Goal: Task Accomplishment & Management: Use online tool/utility

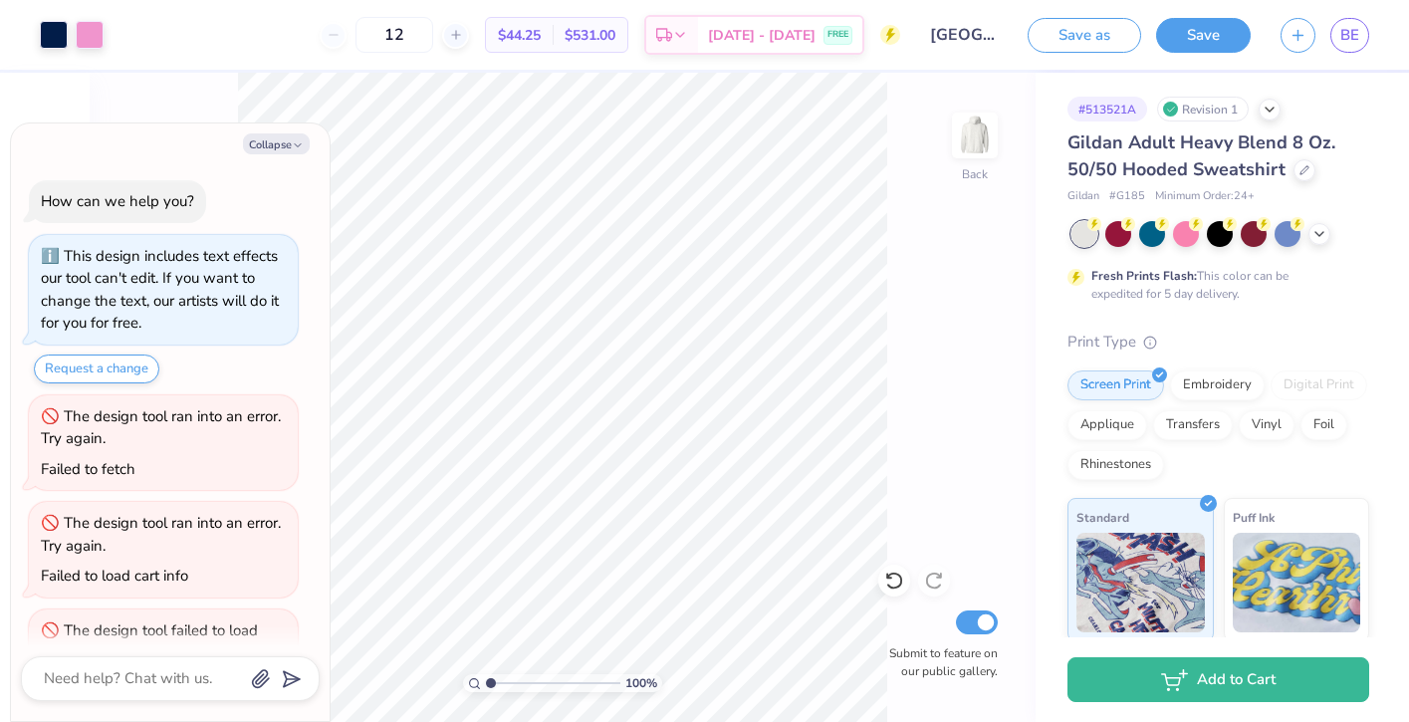
scroll to position [66, 0]
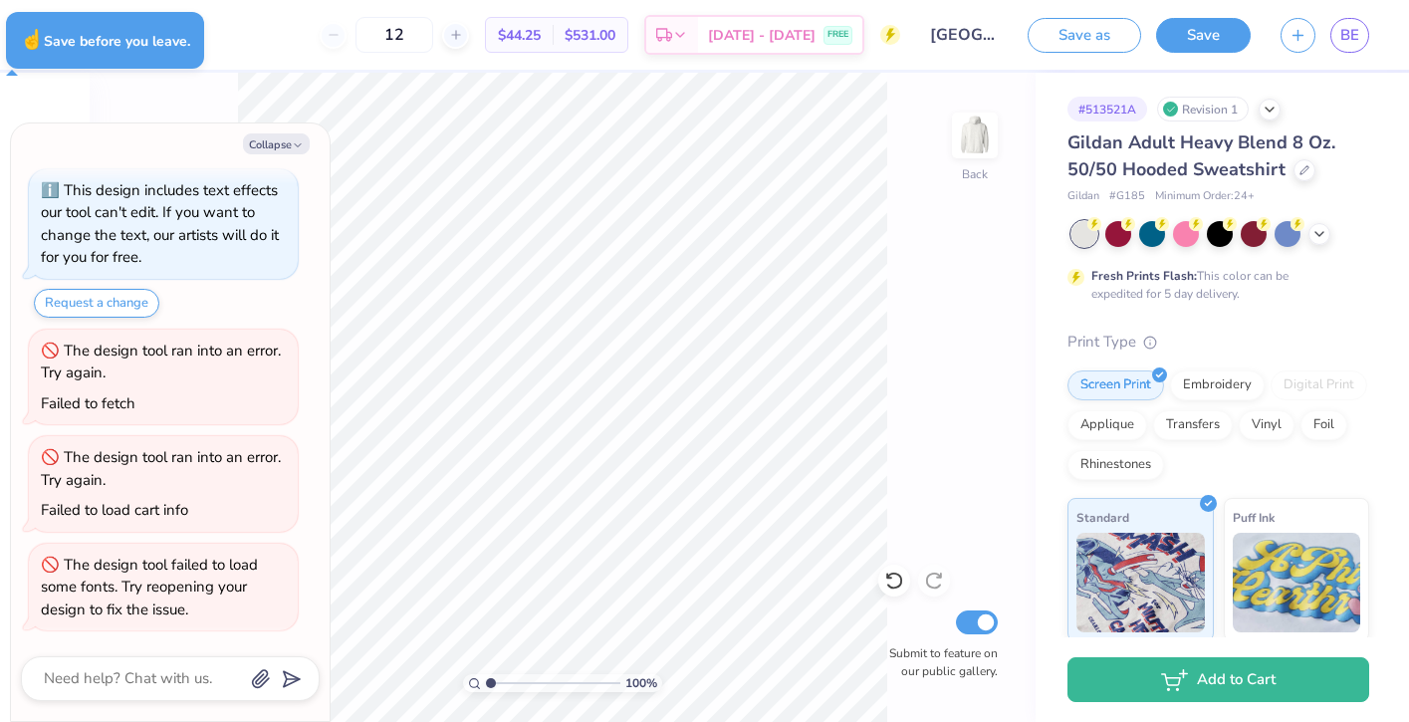
type textarea "x"
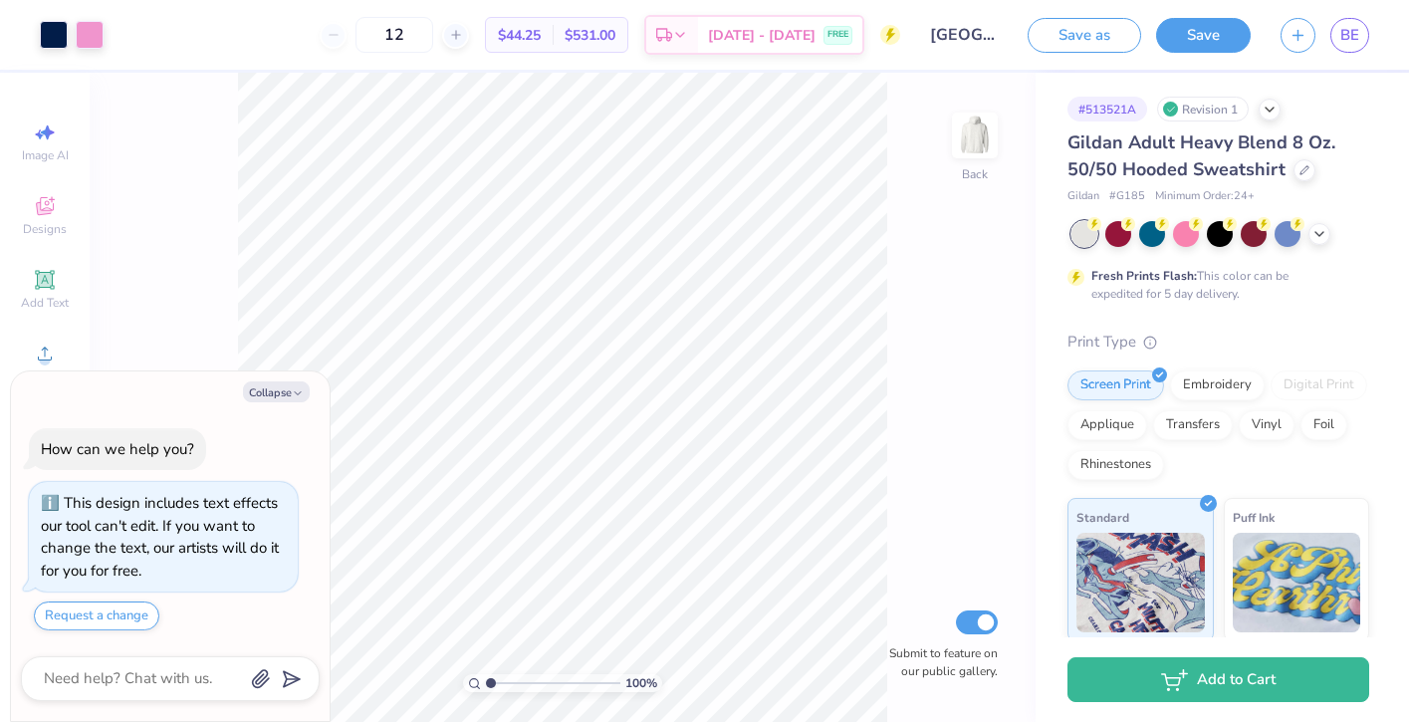
click at [1289, 172] on div "Gildan Adult Heavy Blend 8 Oz. 50/50 Hooded Sweatshirt" at bounding box center [1219, 156] width 302 height 54
click at [1295, 172] on div at bounding box center [1305, 168] width 22 height 22
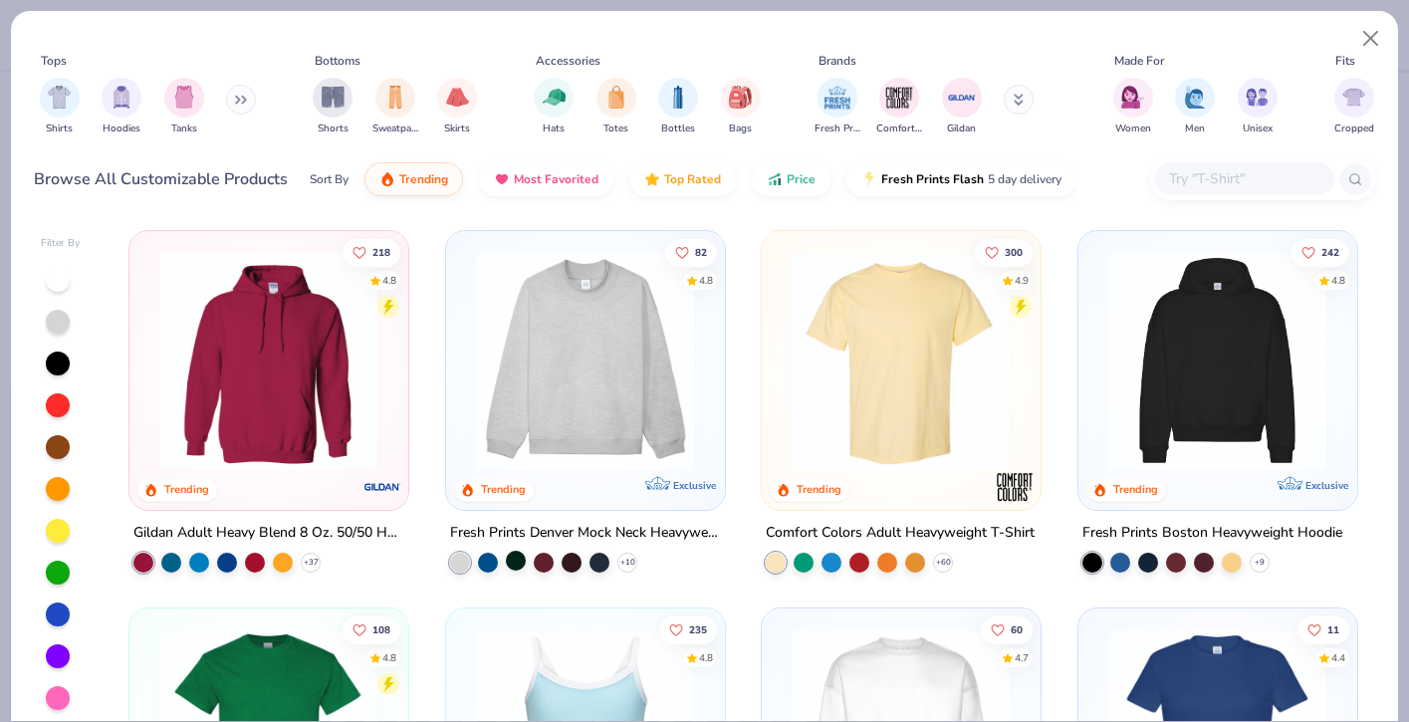
scroll to position [74, 0]
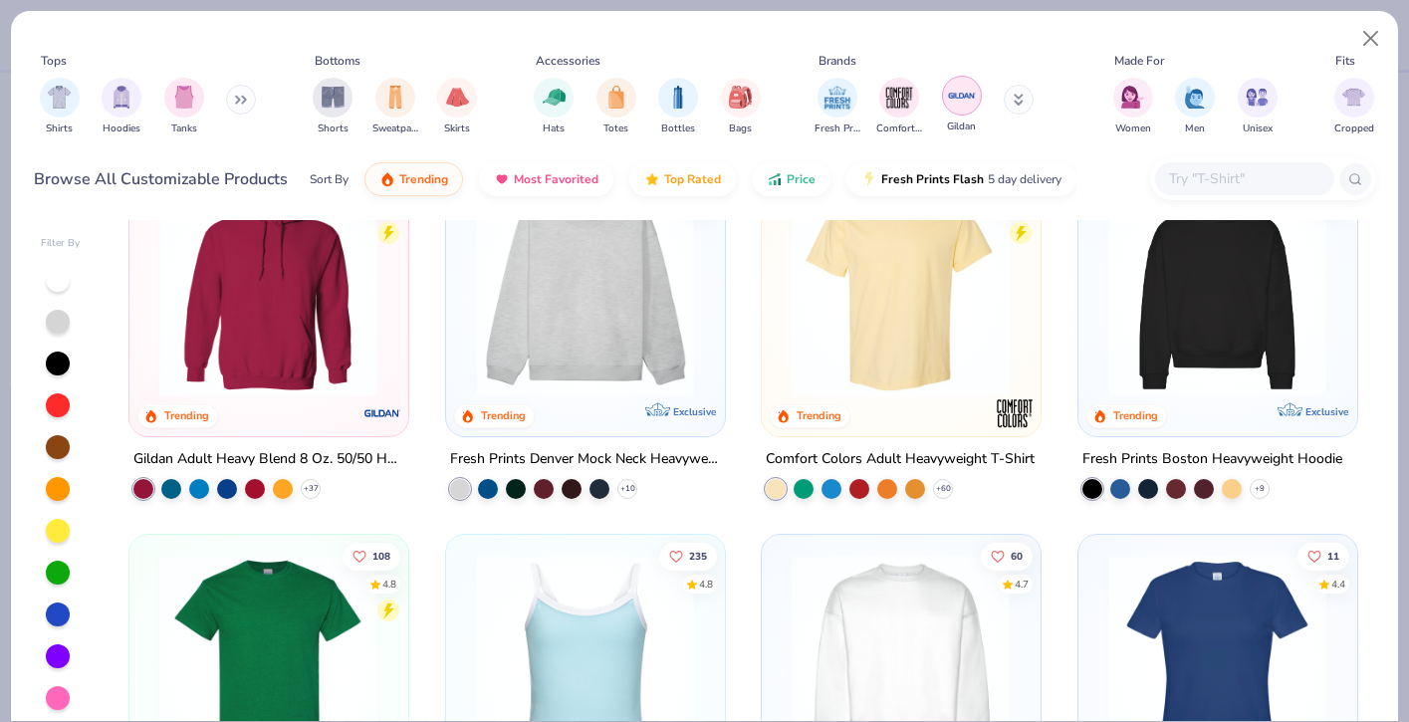
click at [971, 94] on img "filter for Gildan" at bounding box center [962, 96] width 30 height 30
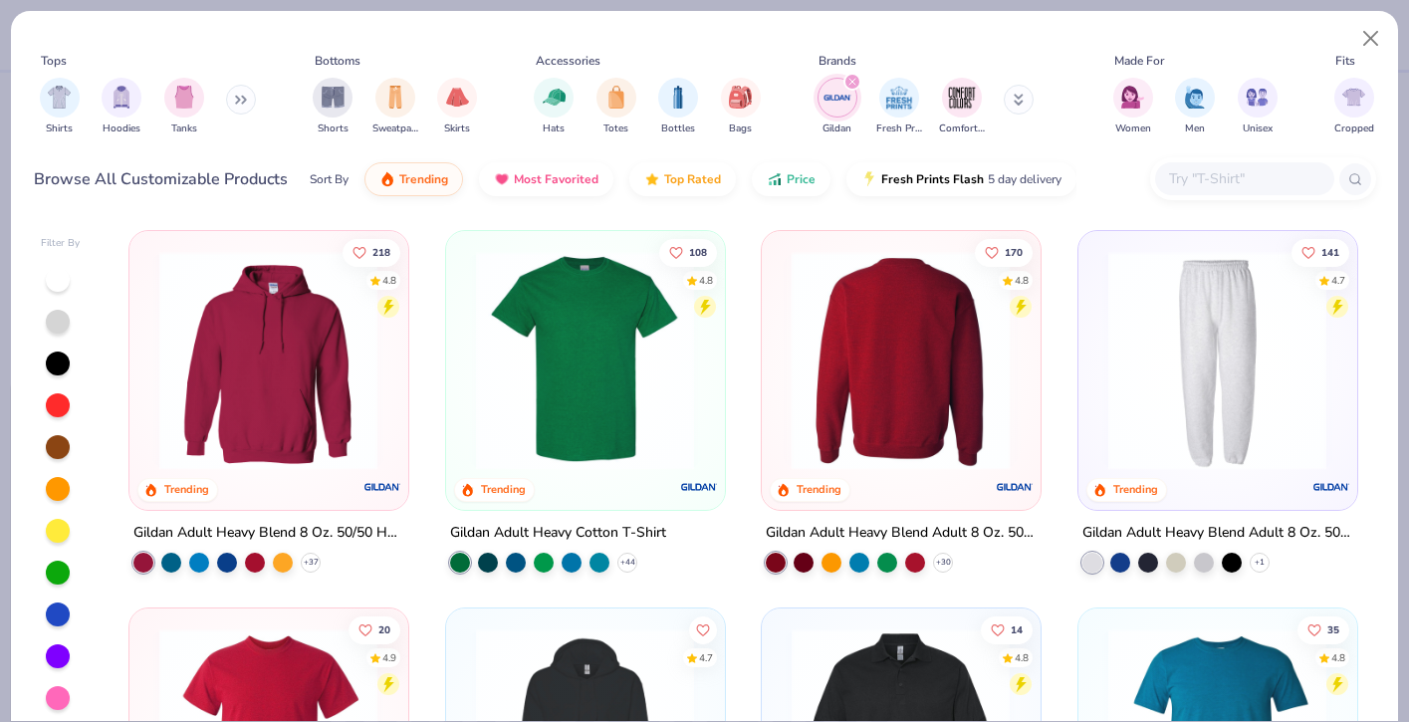
click at [953, 352] on img at bounding box center [901, 360] width 238 height 219
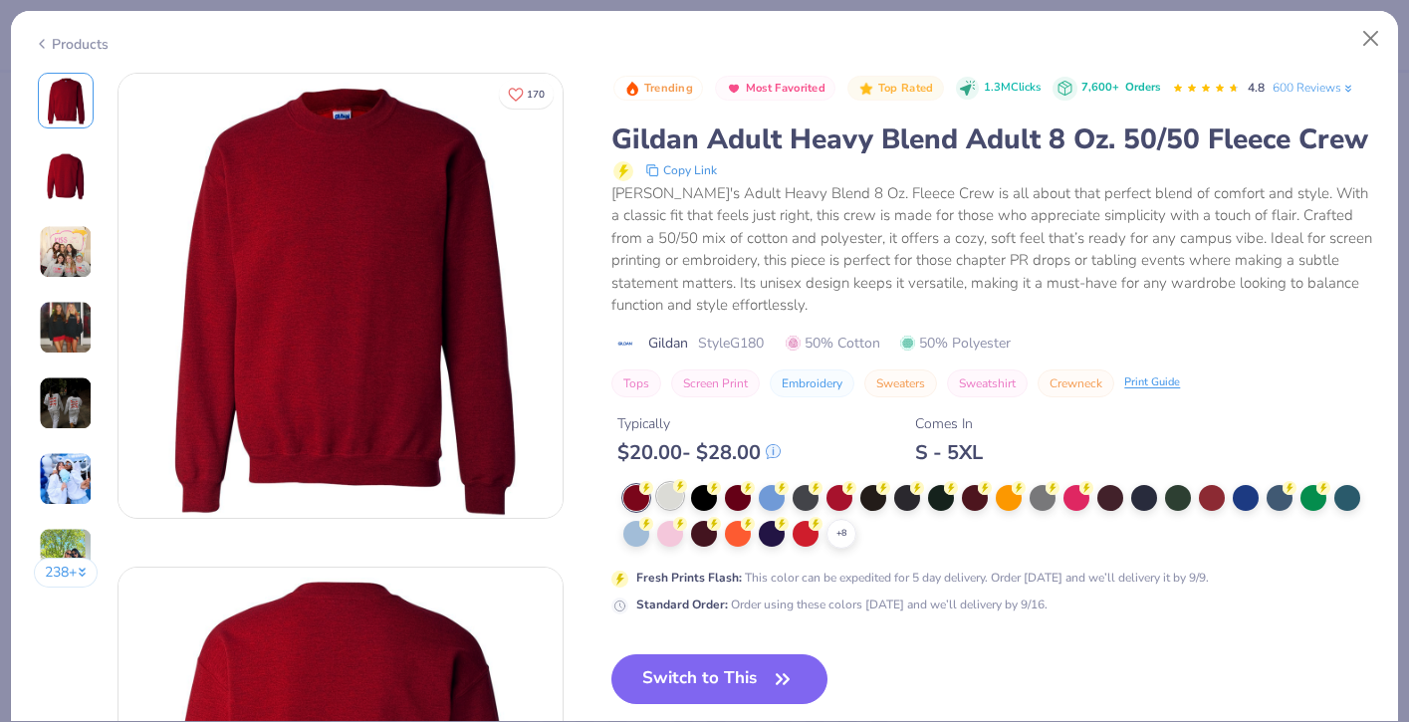
click at [665, 501] on div at bounding box center [670, 496] width 26 height 26
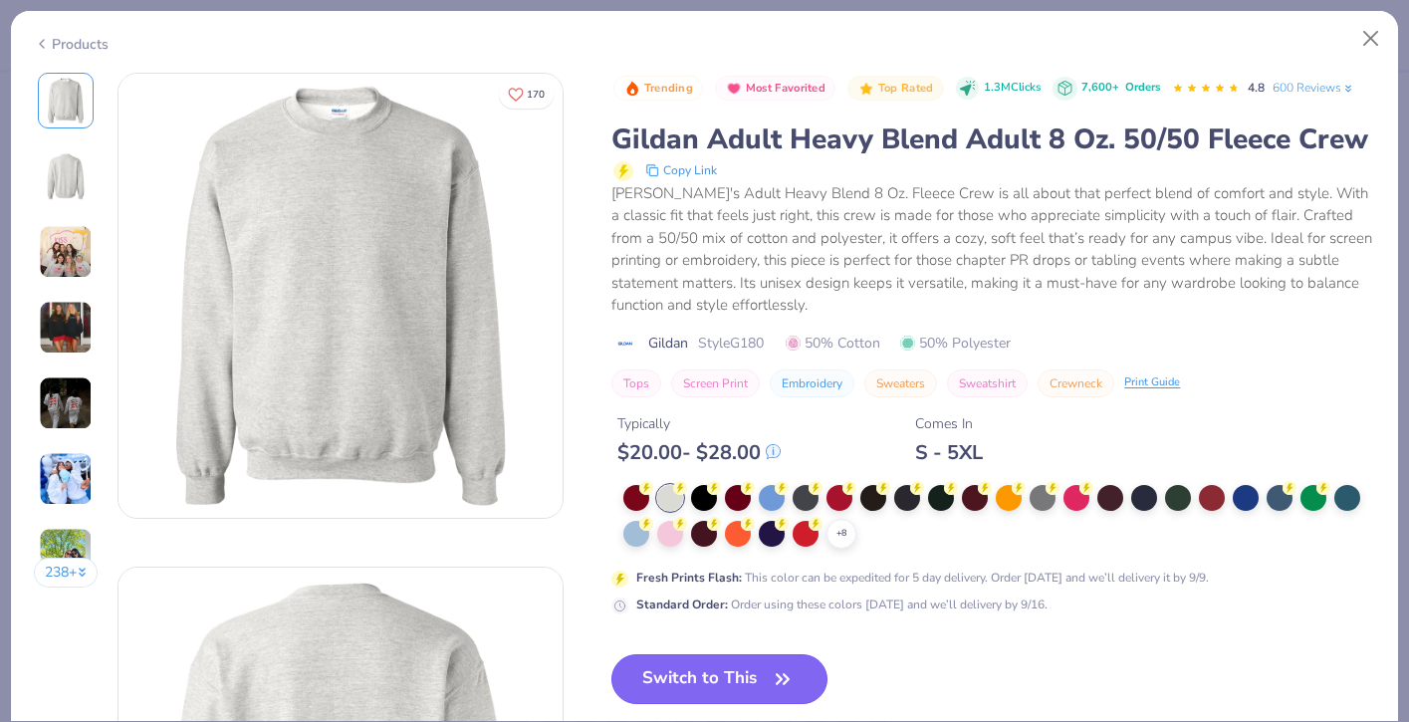
click at [689, 662] on button "Switch to This" at bounding box center [719, 679] width 216 height 50
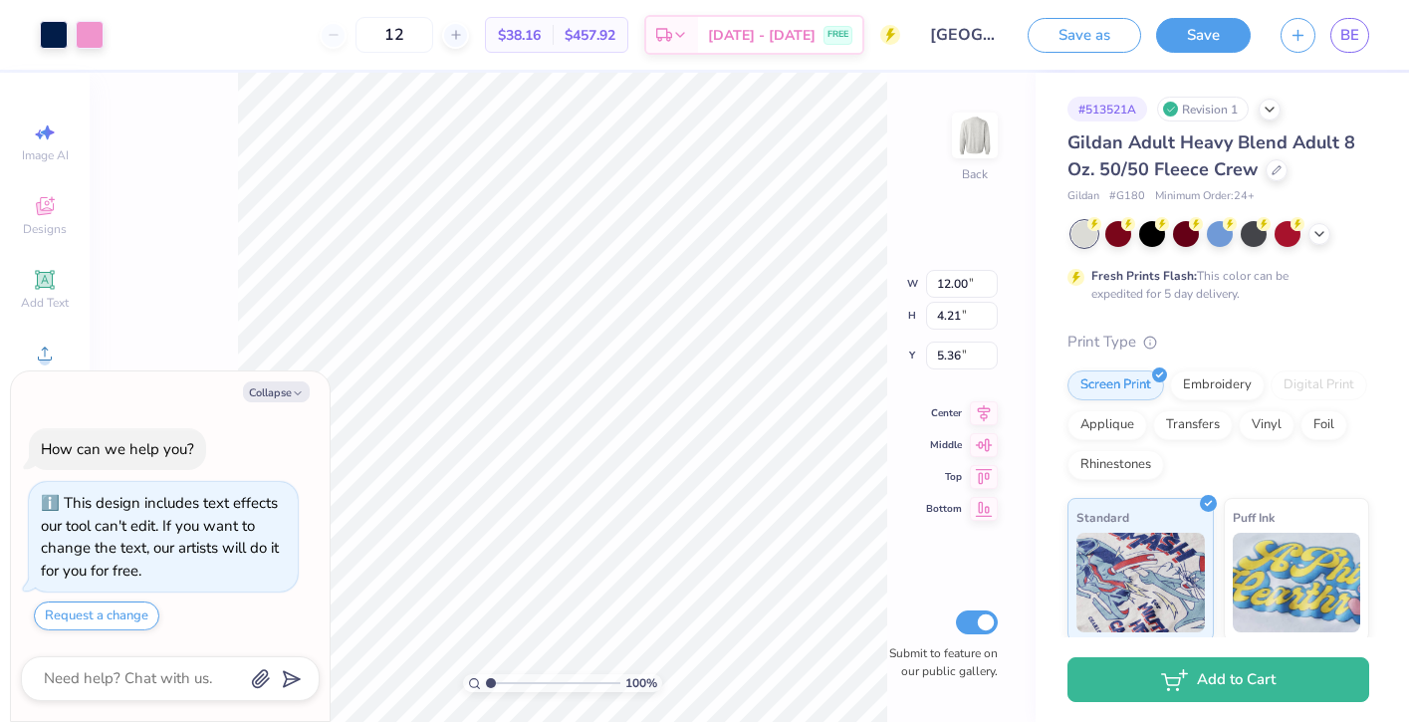
type textarea "x"
type input "3.00"
click at [1222, 29] on button "Save" at bounding box center [1203, 32] width 95 height 35
click at [300, 391] on polyline "button" at bounding box center [298, 392] width 6 height 3
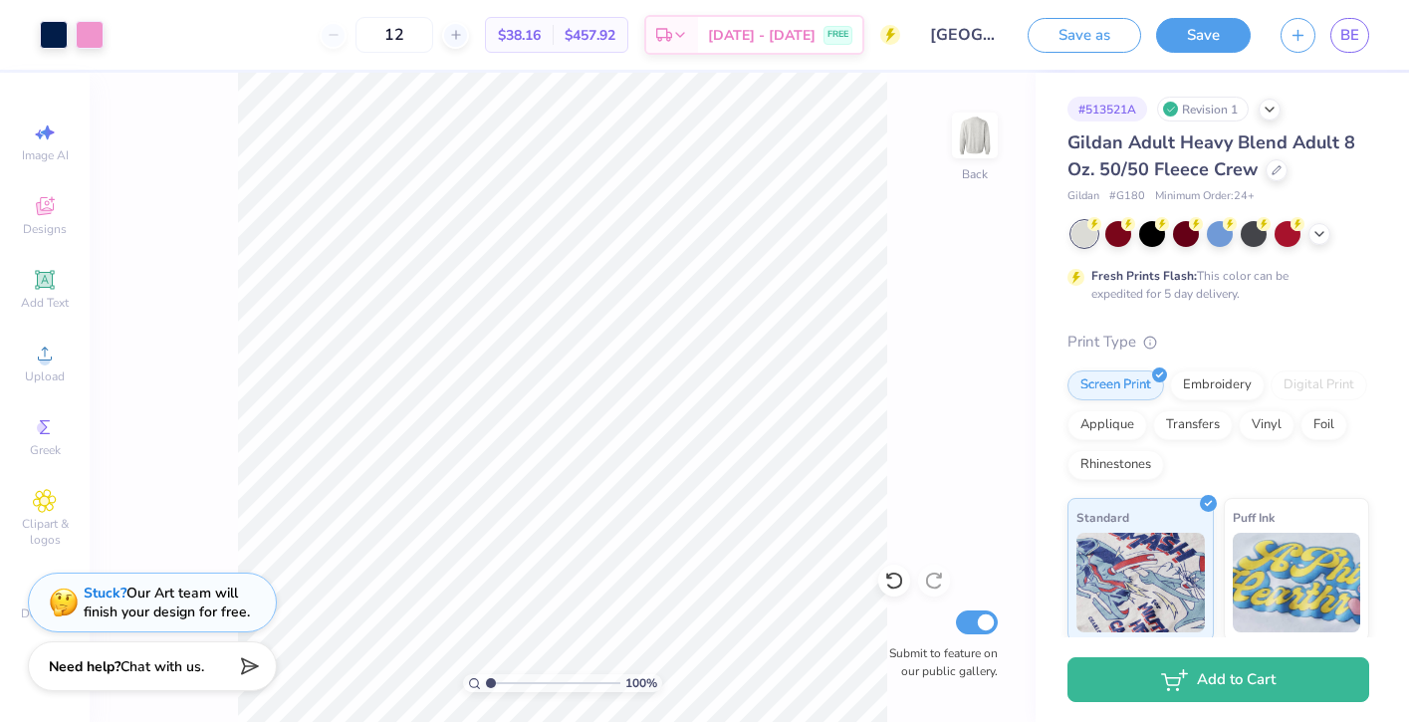
click at [178, 673] on span "Chat with us." at bounding box center [162, 666] width 84 height 19
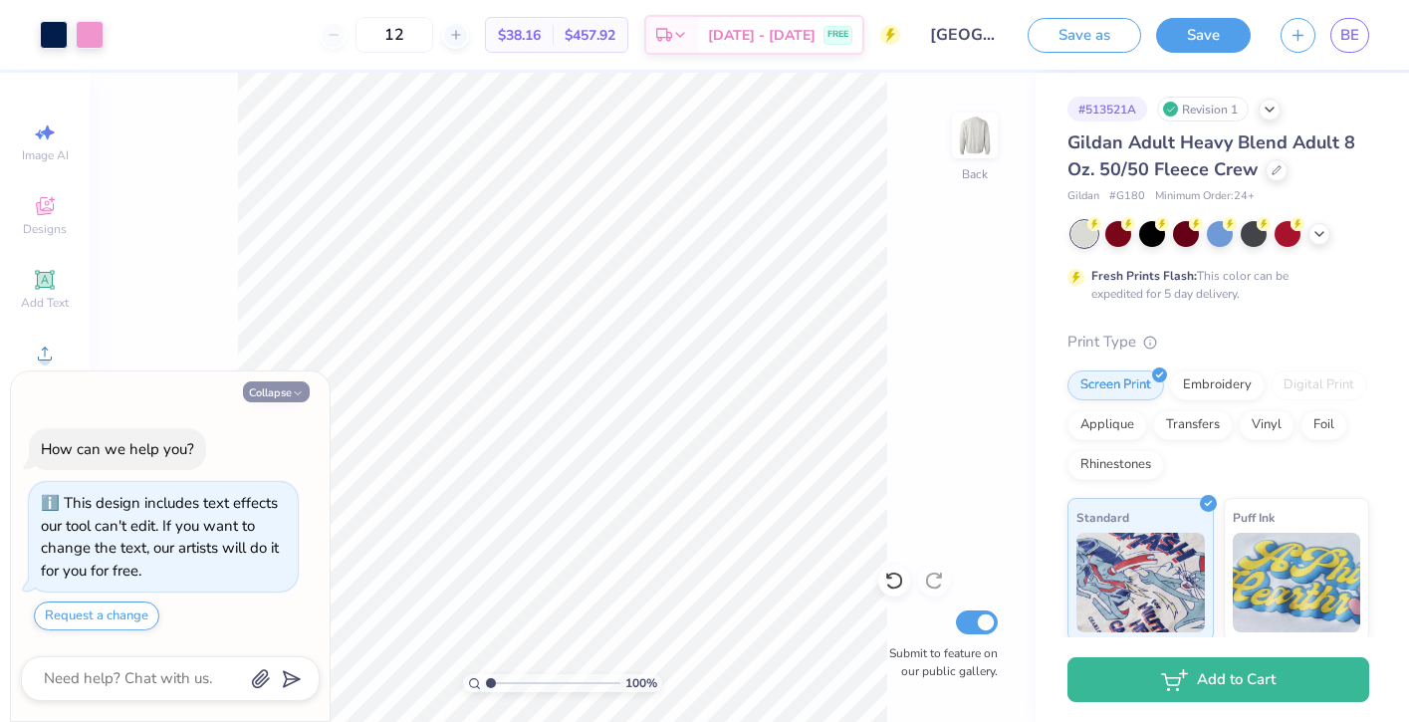
click at [285, 392] on button "Collapse" at bounding box center [276, 391] width 67 height 21
type textarea "x"
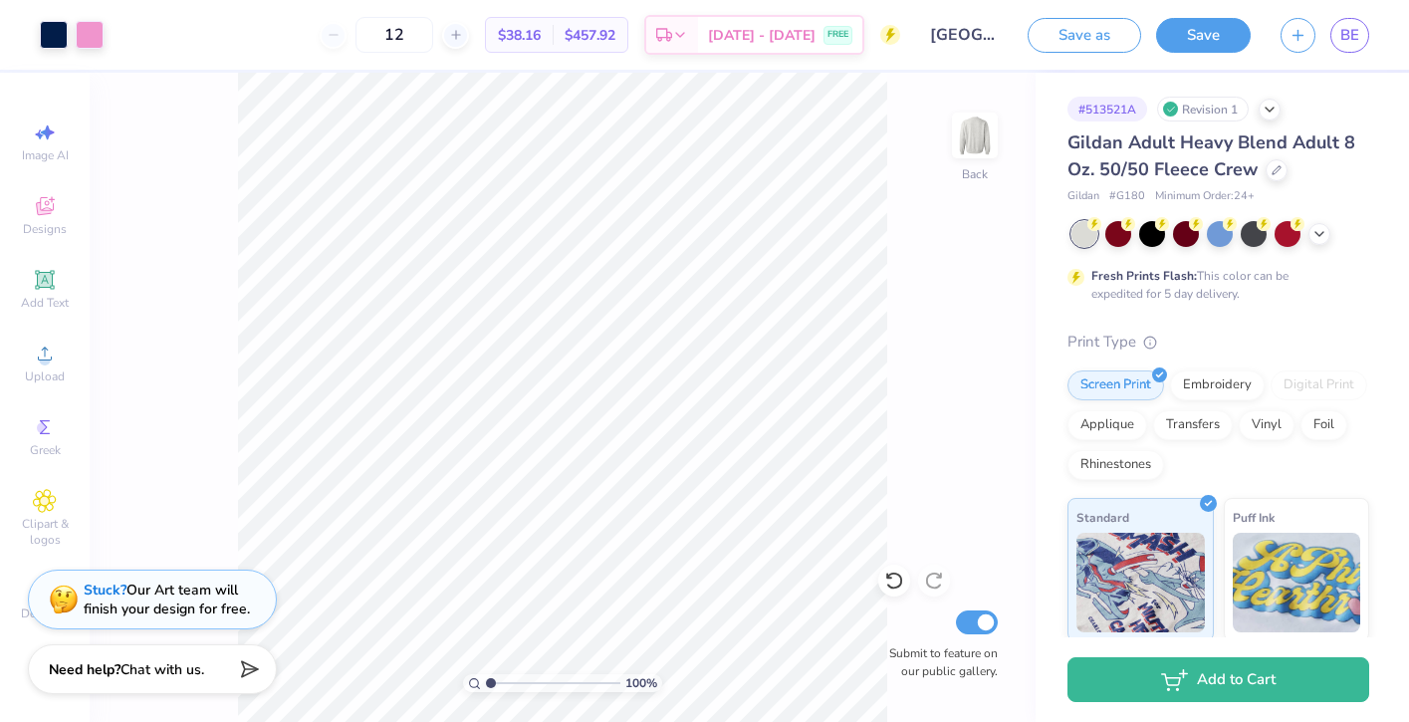
click at [209, 610] on div "Stuck? Our Art team will finish your design for free." at bounding box center [167, 600] width 166 height 38
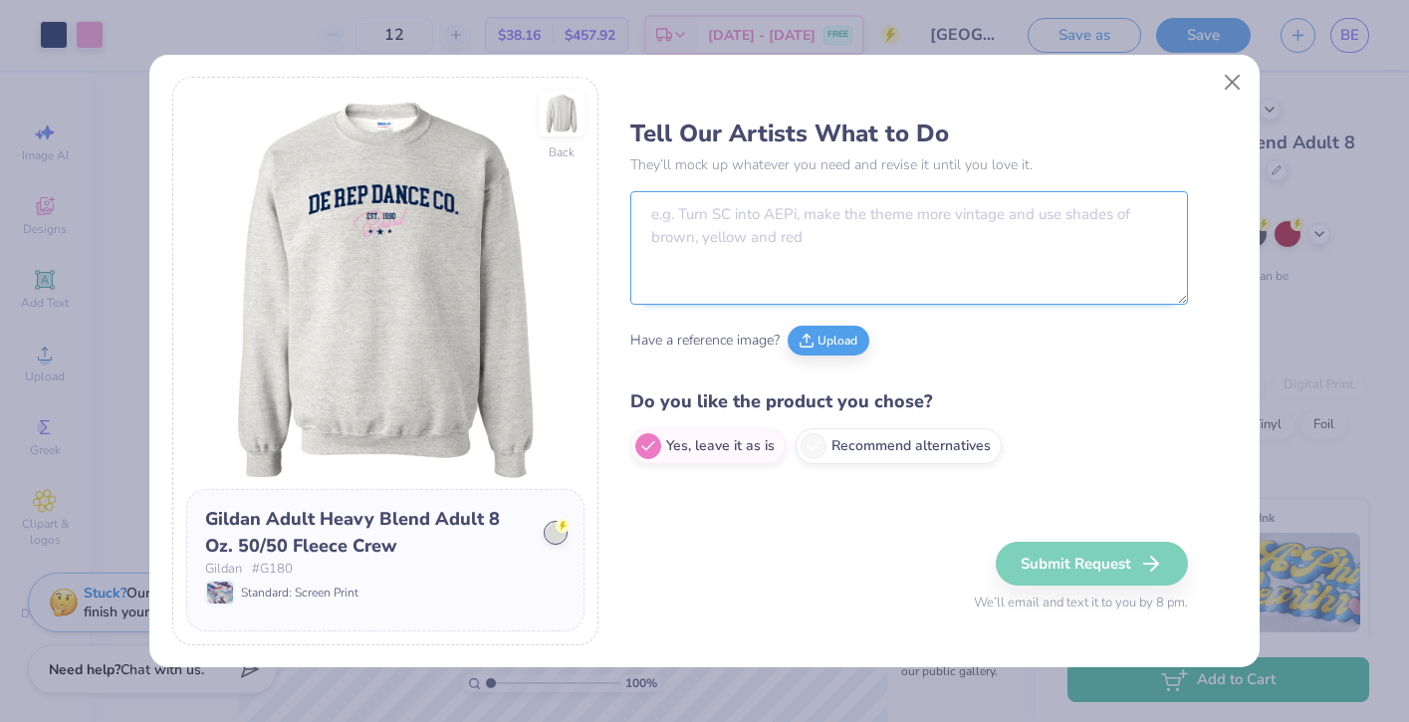
click at [819, 234] on textarea at bounding box center [909, 248] width 558 height 114
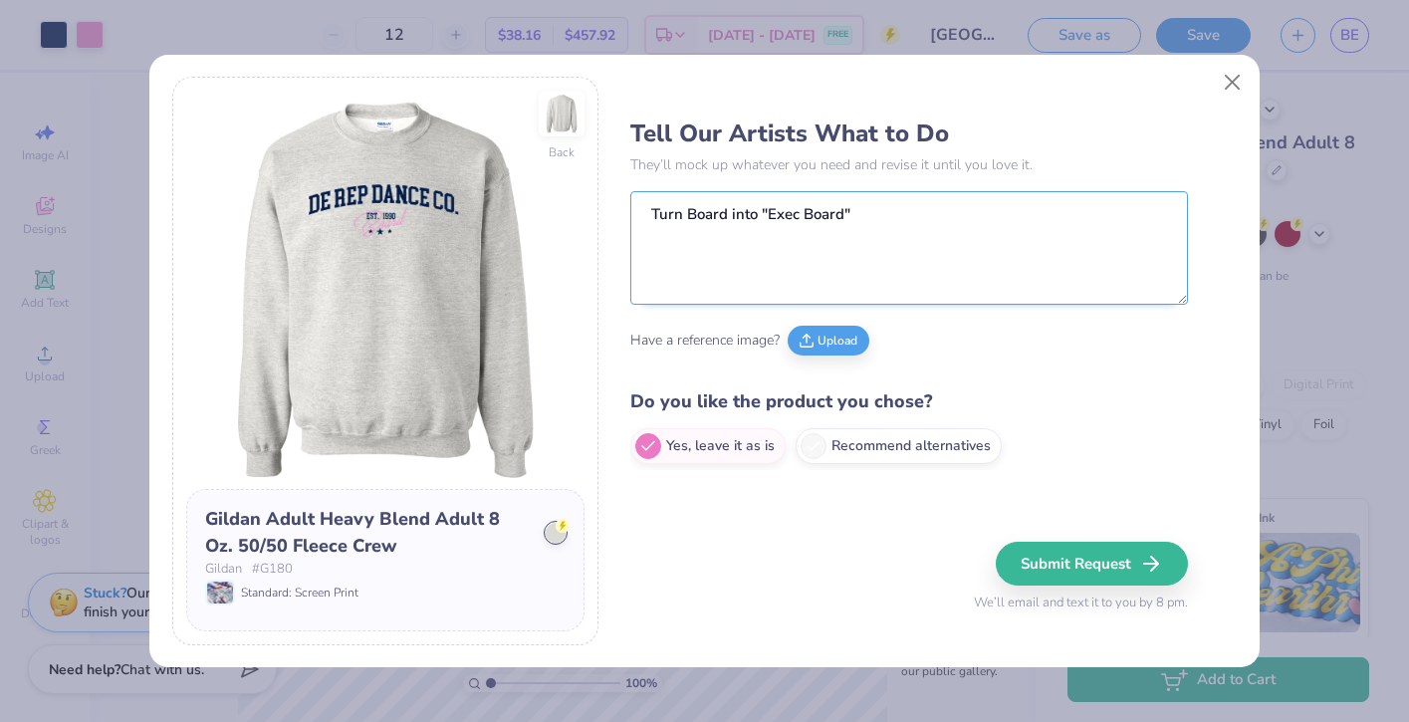
click at [724, 218] on textarea "Turn Board into "Exec Board"" at bounding box center [909, 248] width 558 height 114
click at [686, 217] on textarea "Turn Board" into "Exec Board"" at bounding box center [909, 248] width 558 height 114
type textarea "Turn "Board" into "Exec Board""
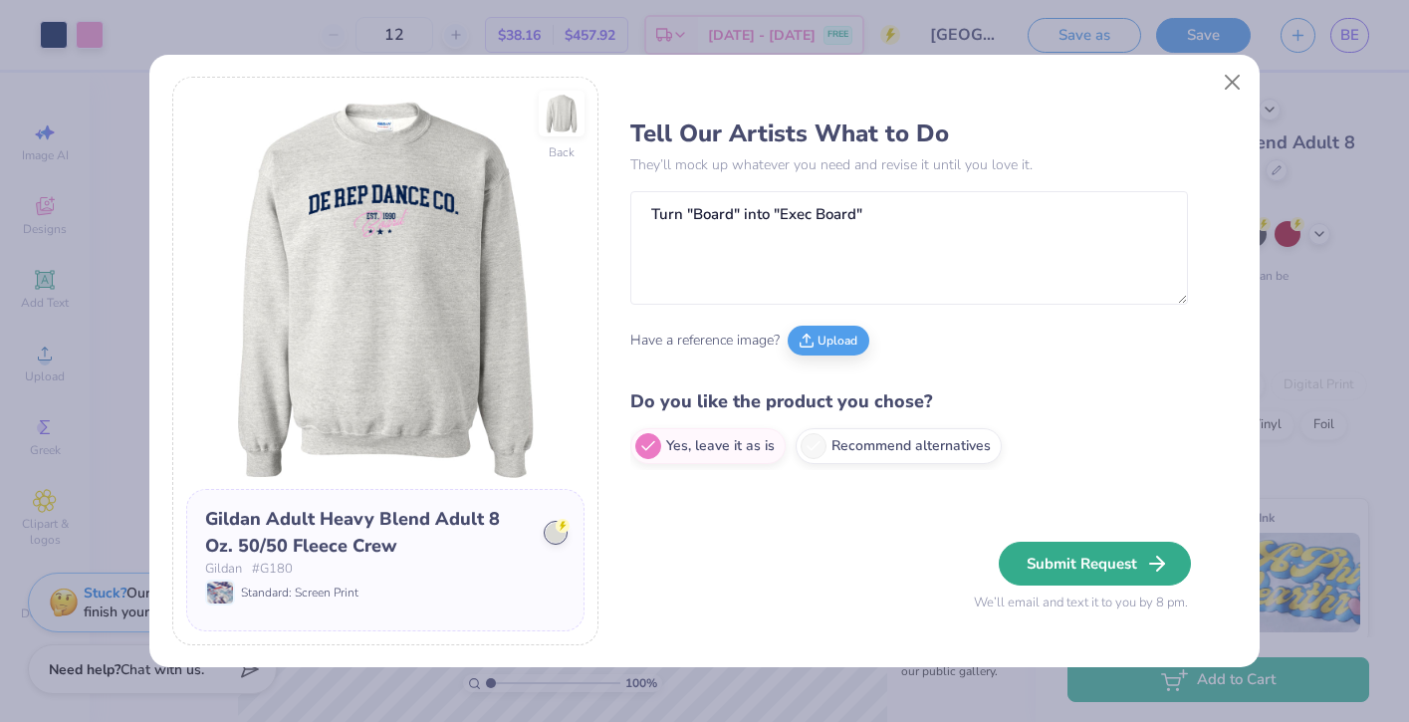
click at [1082, 561] on button "Submit Request" at bounding box center [1095, 564] width 192 height 44
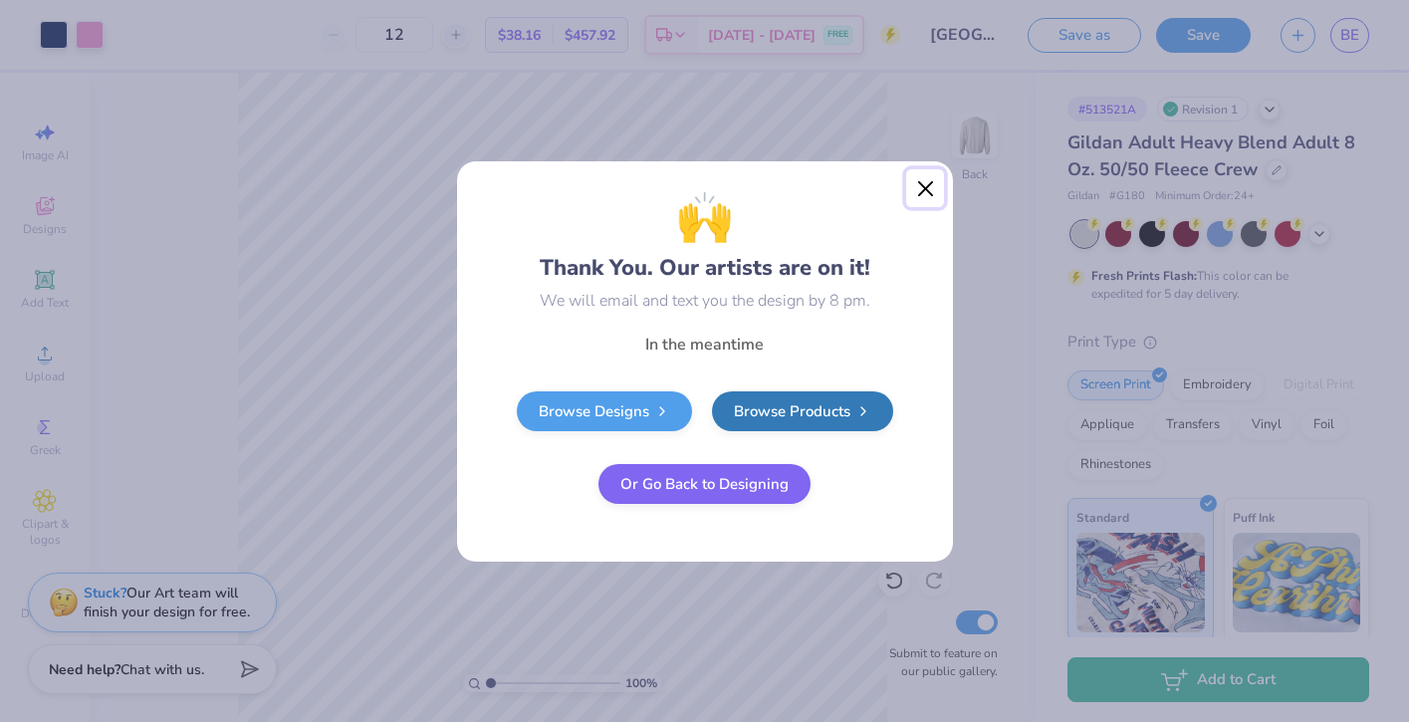
click at [932, 173] on button "Close" at bounding box center [925, 188] width 38 height 38
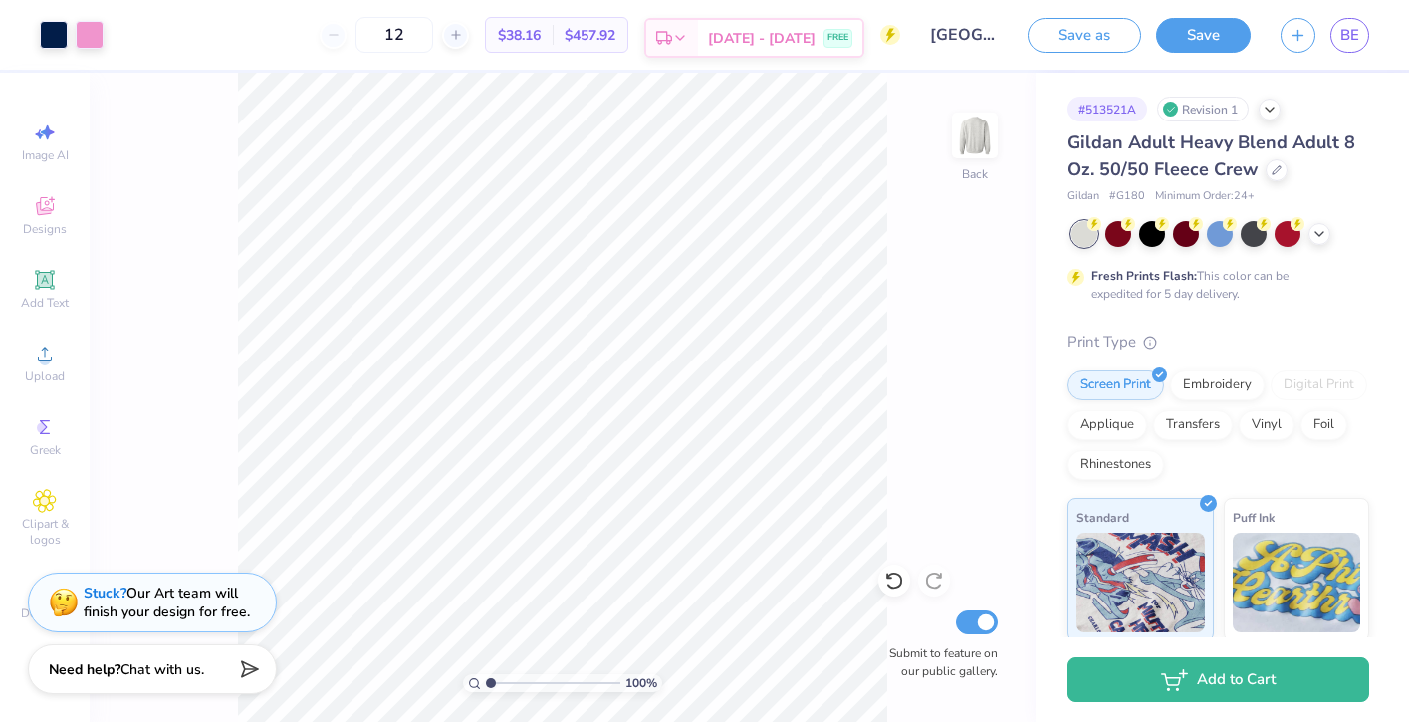
click at [698, 22] on div "Est. Delivery" at bounding box center [672, 38] width 52 height 36
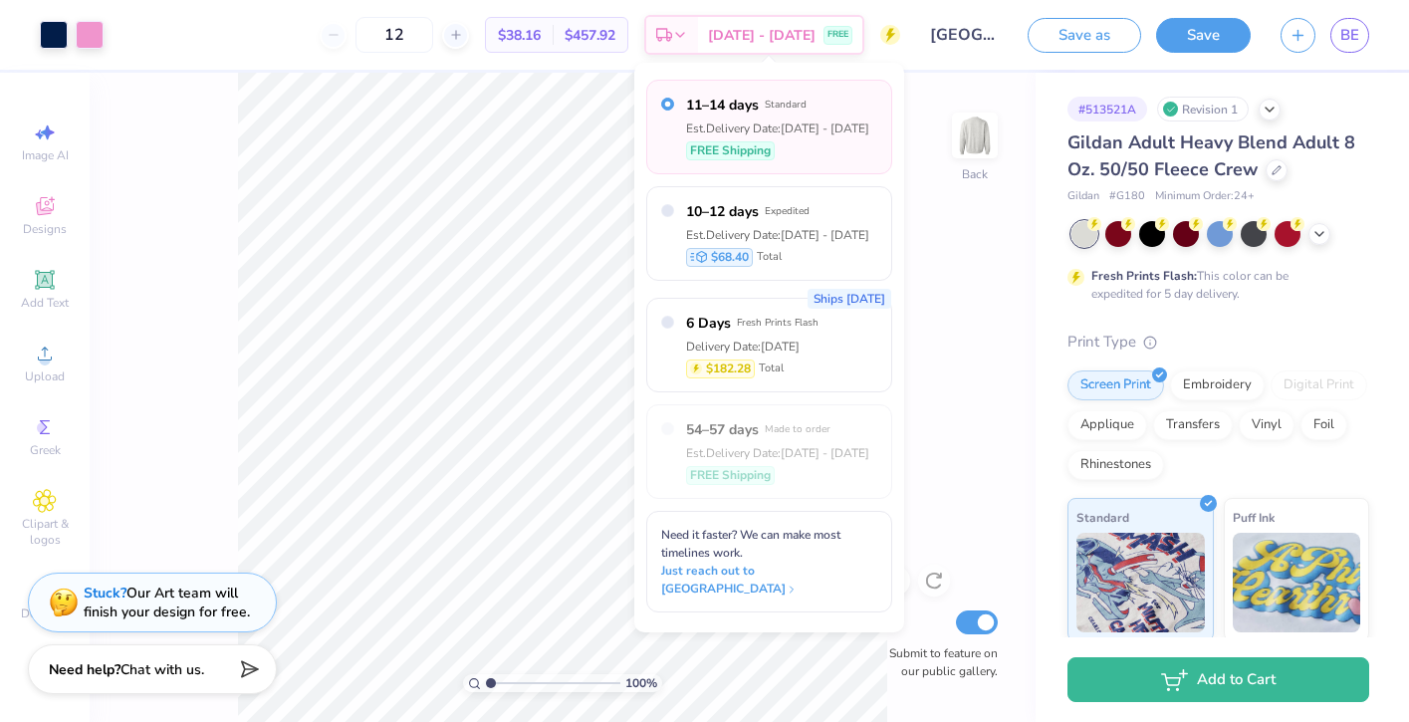
click at [1043, 415] on div "# 513521A Revision 1 Gildan Adult Heavy Blend Adult 8 Oz. 50/50 Fleece Crew Gil…" at bounding box center [1222, 510] width 373 height 875
